Goal: Entertainment & Leisure: Consume media (video, audio)

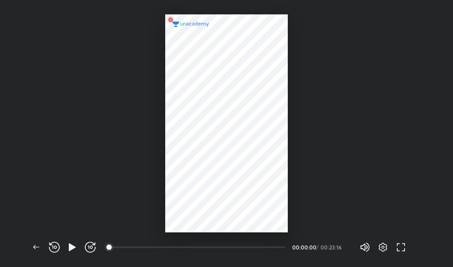
scroll to position [267, 453]
click at [70, 245] on icon "button" at bounding box center [72, 246] width 11 height 11
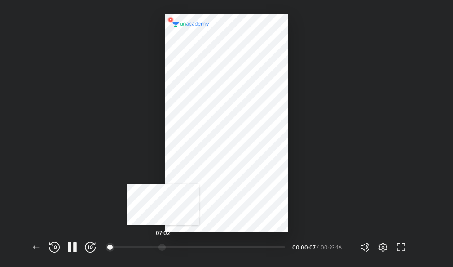
click at [163, 246] on div at bounding box center [161, 246] width 7 height 7
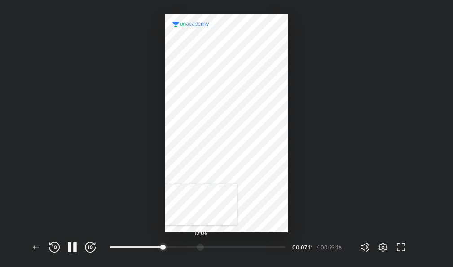
click at [201, 247] on div at bounding box center [200, 246] width 7 height 7
click at [92, 243] on icon "button" at bounding box center [90, 246] width 11 height 11
click at [254, 248] on div at bounding box center [252, 246] width 7 height 7
click at [96, 250] on span "button" at bounding box center [90, 246] width 14 height 11
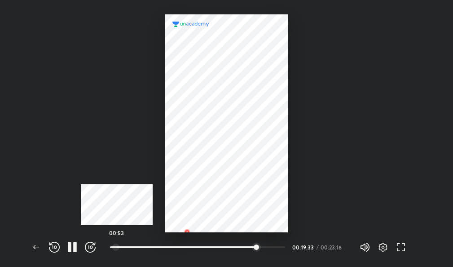
click at [118, 247] on div at bounding box center [115, 246] width 7 height 7
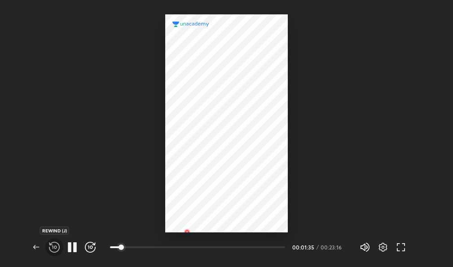
click at [53, 251] on icon "button" at bounding box center [54, 246] width 11 height 11
click at [53, 252] on button "button" at bounding box center [54, 247] width 18 height 18
click at [53, 253] on button "button" at bounding box center [54, 247] width 18 height 18
